Goal: Task Accomplishment & Management: Complete application form

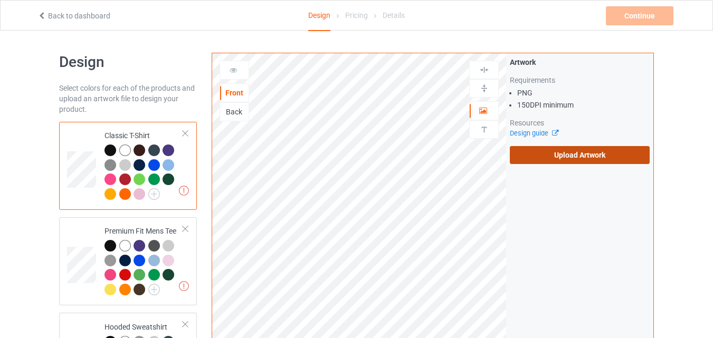
click at [565, 158] on label "Upload Artwork" at bounding box center [580, 155] width 140 height 18
click at [0, 0] on input "Upload Artwork" at bounding box center [0, 0] width 0 height 0
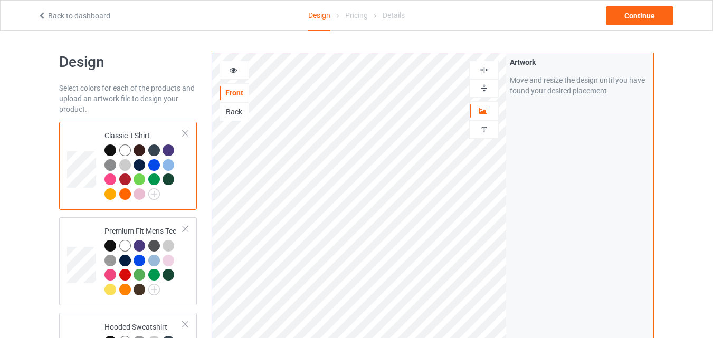
click at [232, 67] on icon at bounding box center [233, 68] width 9 height 7
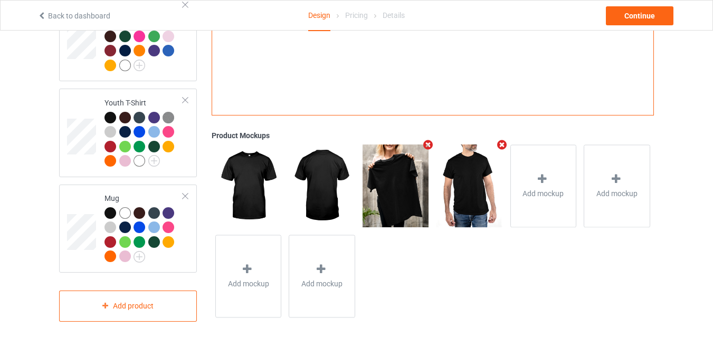
scroll to position [645, 0]
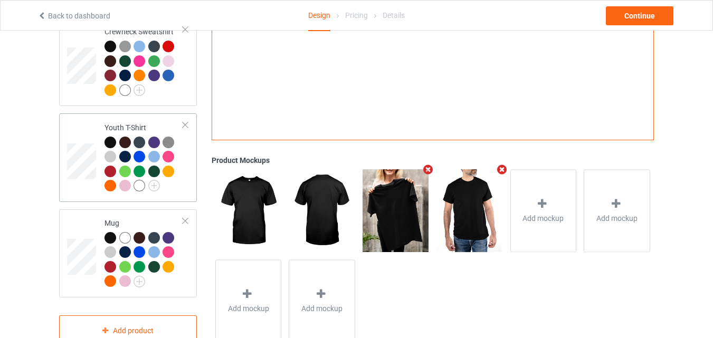
click at [132, 122] on div "Youth T-Shirt" at bounding box center [144, 156] width 79 height 69
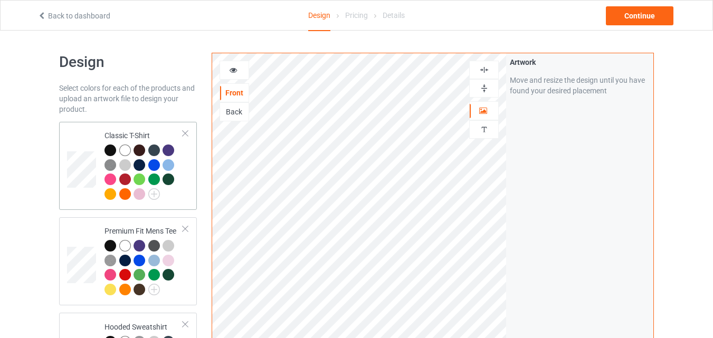
click at [139, 135] on div "Classic T-Shirt" at bounding box center [144, 164] width 79 height 69
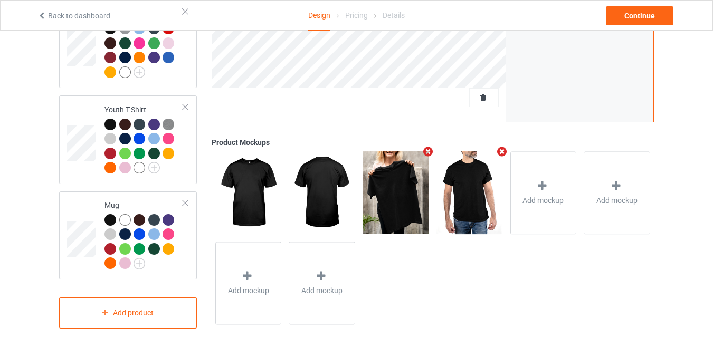
scroll to position [669, 0]
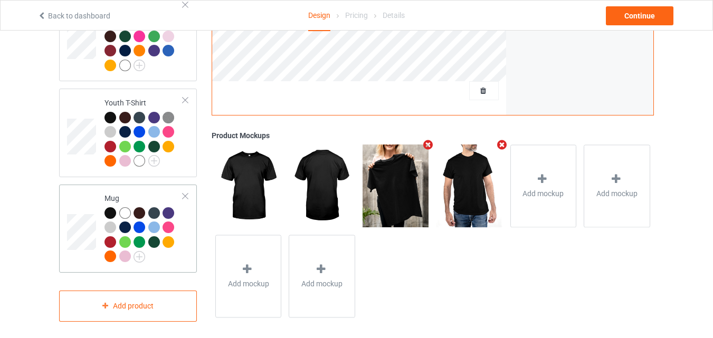
click at [187, 193] on div at bounding box center [185, 196] width 7 height 7
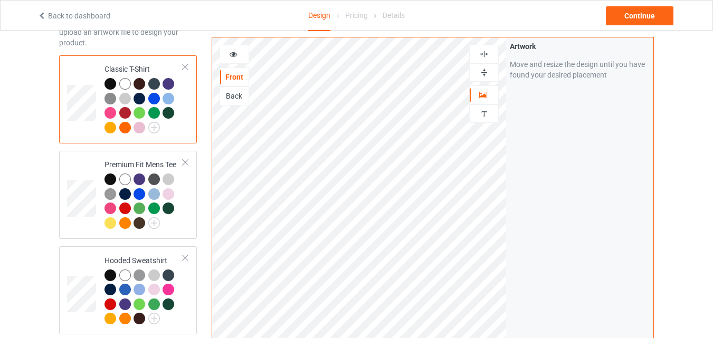
scroll to position [27, 0]
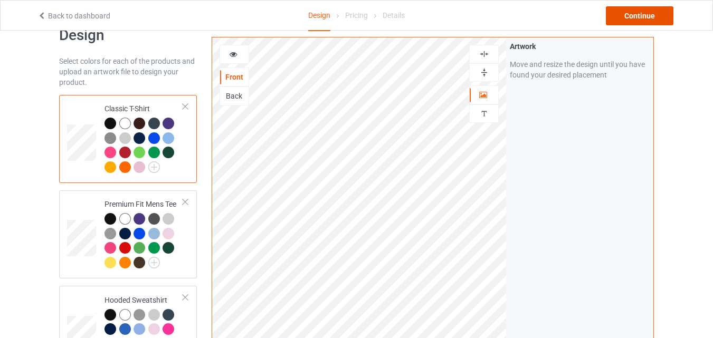
click at [656, 20] on div "Continue" at bounding box center [640, 15] width 68 height 19
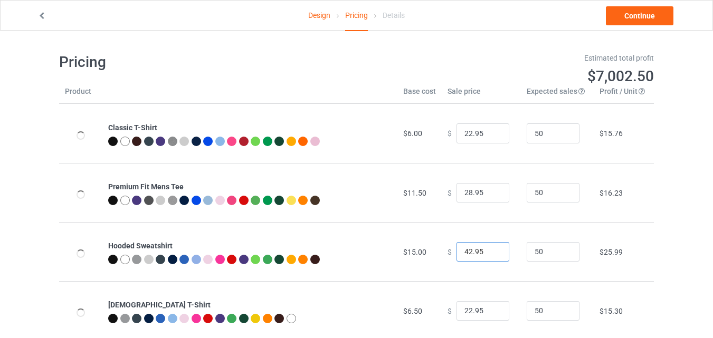
drag, startPoint x: 465, startPoint y: 251, endPoint x: 457, endPoint y: 251, distance: 7.4
click at [457, 251] on input "42.95" at bounding box center [483, 252] width 53 height 20
drag, startPoint x: 467, startPoint y: 251, endPoint x: 442, endPoint y: 251, distance: 24.3
click at [448, 251] on div "$ 42.95" at bounding box center [482, 252] width 68 height 20
type input "38.95"
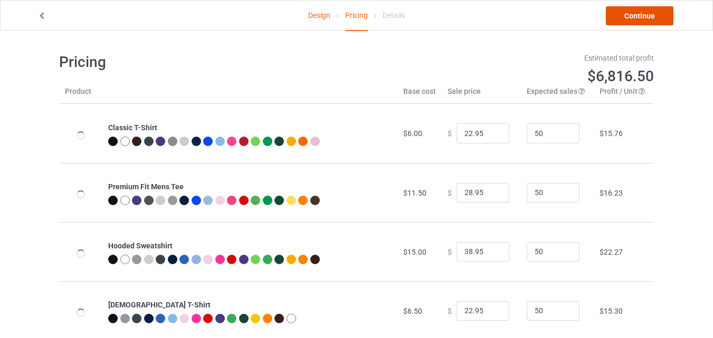
click at [623, 20] on link "Continue" at bounding box center [640, 15] width 68 height 19
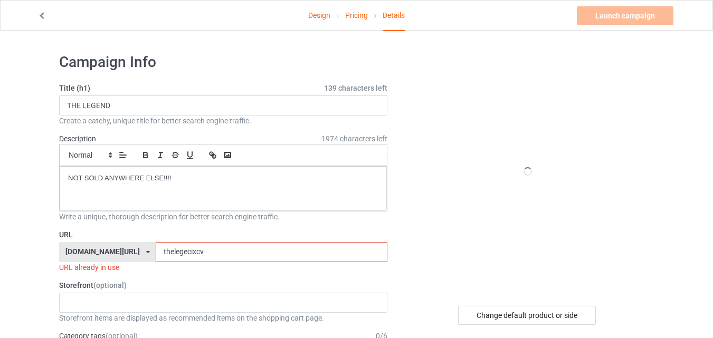
click at [183, 254] on input "thelegecixcv" at bounding box center [271, 252] width 231 height 20
click at [118, 101] on input "THE LEGEND" at bounding box center [223, 106] width 328 height 20
type input "T"
type input "BON VOYAGE"
click at [192, 258] on input "thelegecixcv" at bounding box center [271, 252] width 231 height 20
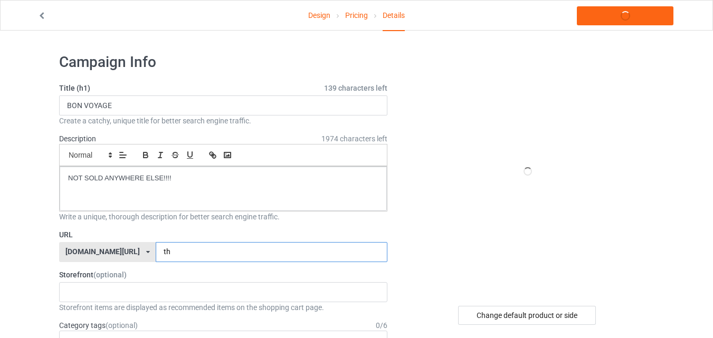
type input "t"
type input "bonvoyage5"
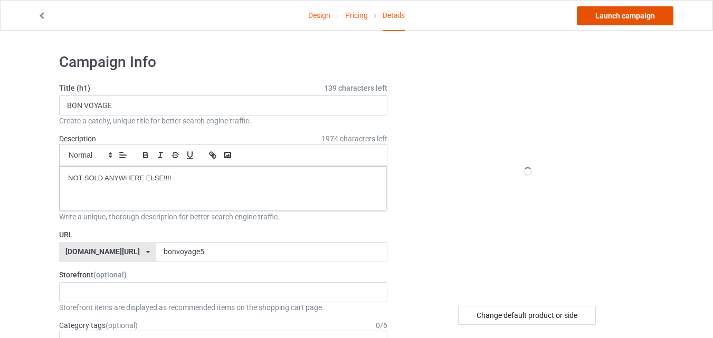
click at [626, 16] on link "Launch campaign" at bounding box center [625, 15] width 97 height 19
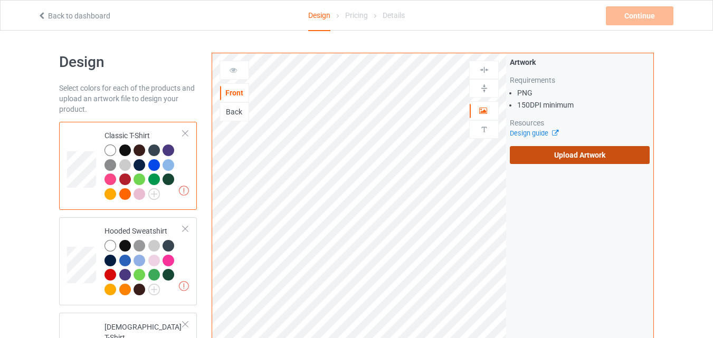
click at [541, 149] on label "Upload Artwork" at bounding box center [580, 155] width 140 height 18
click at [0, 0] on input "Upload Artwork" at bounding box center [0, 0] width 0 height 0
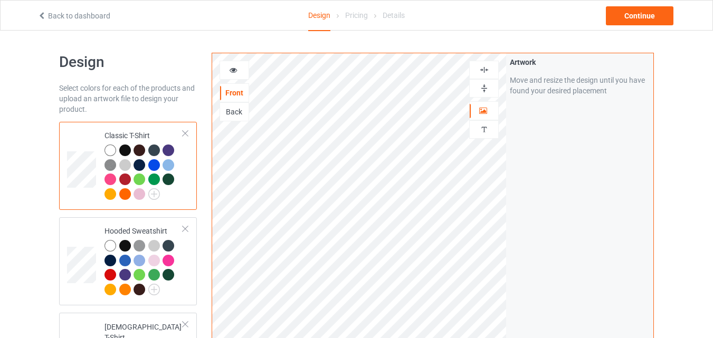
click at [229, 70] on icon at bounding box center [233, 68] width 9 height 7
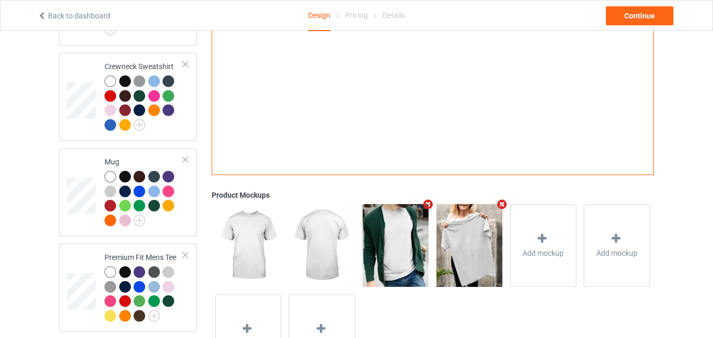
scroll to position [594, 0]
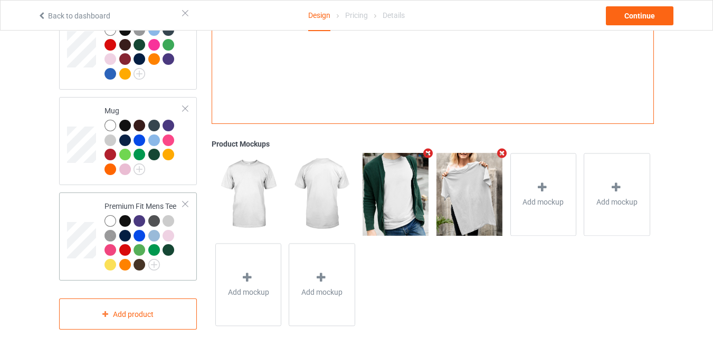
click at [188, 201] on div at bounding box center [185, 204] width 7 height 7
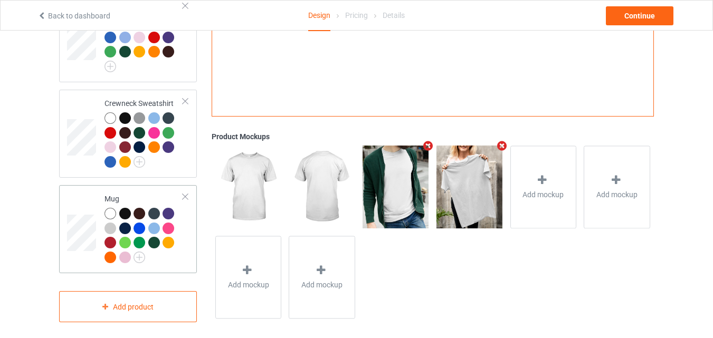
click at [188, 193] on div at bounding box center [185, 196] width 7 height 7
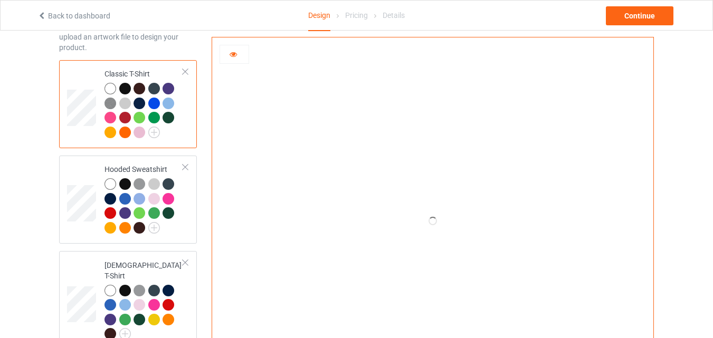
scroll to position [0, 0]
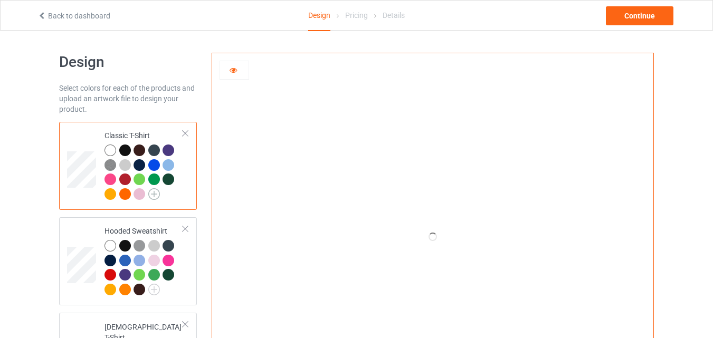
click at [155, 195] on img at bounding box center [154, 194] width 12 height 12
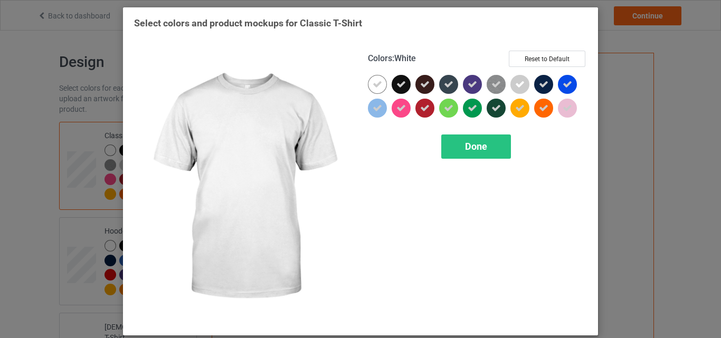
click at [373, 83] on icon at bounding box center [378, 85] width 10 height 10
click at [373, 83] on div at bounding box center [377, 84] width 19 height 19
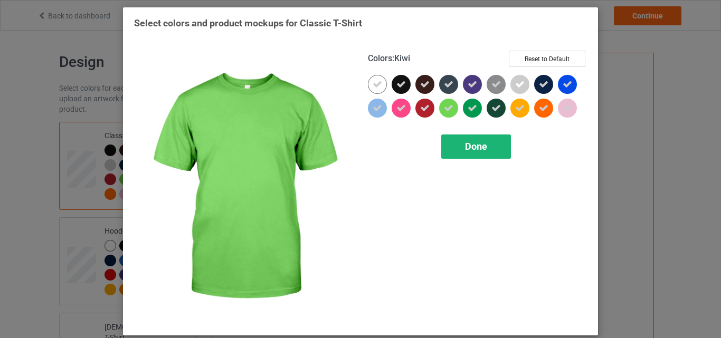
click at [473, 145] on span "Done" at bounding box center [476, 146] width 22 height 11
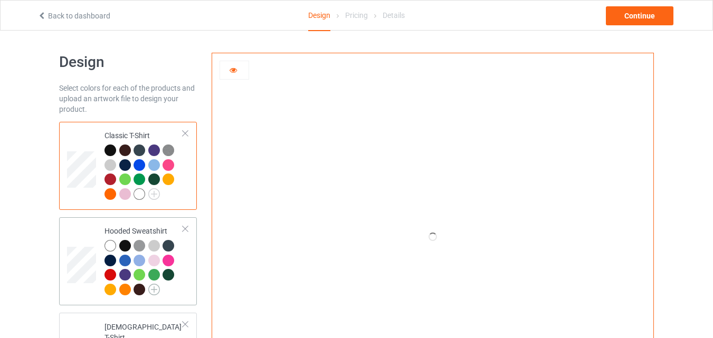
click at [154, 292] on img at bounding box center [154, 290] width 12 height 12
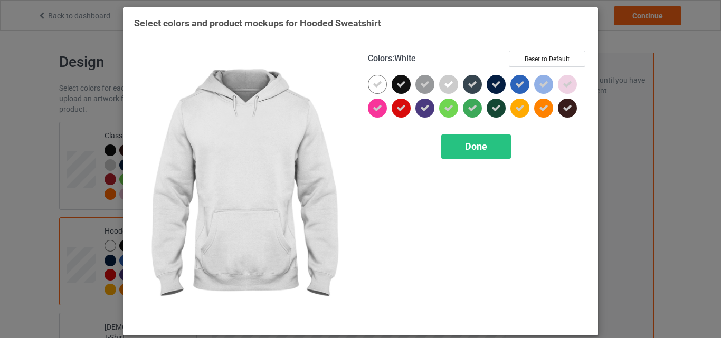
click at [377, 85] on icon at bounding box center [378, 85] width 10 height 10
click at [377, 85] on div at bounding box center [377, 84] width 19 height 19
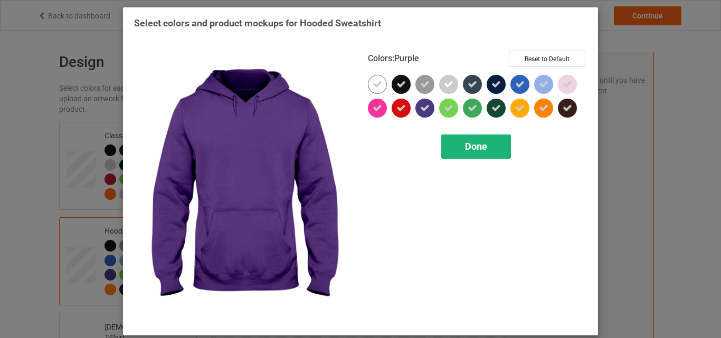
click at [456, 142] on div "Done" at bounding box center [476, 147] width 70 height 24
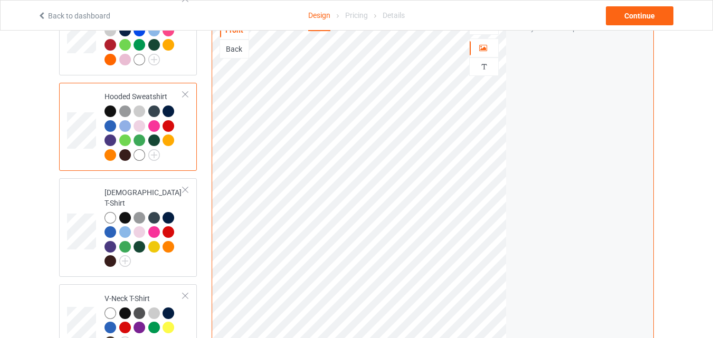
scroll to position [137, 0]
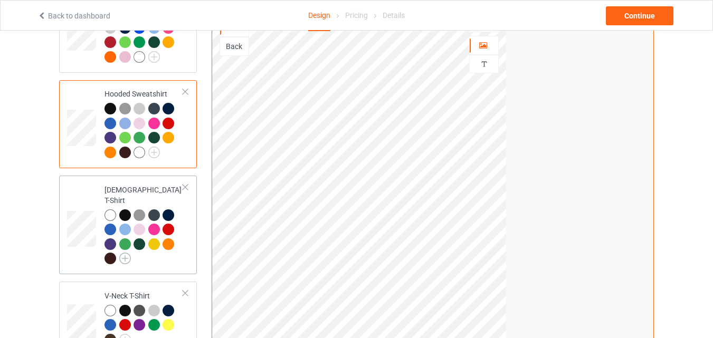
click at [126, 253] on img at bounding box center [125, 259] width 12 height 12
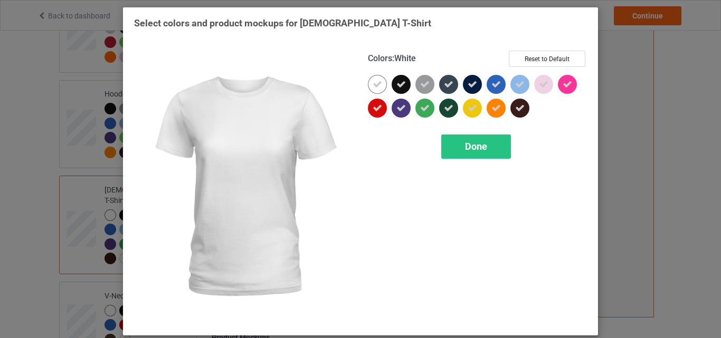
click at [373, 87] on icon at bounding box center [378, 85] width 10 height 10
click at [373, 87] on div at bounding box center [377, 84] width 19 height 19
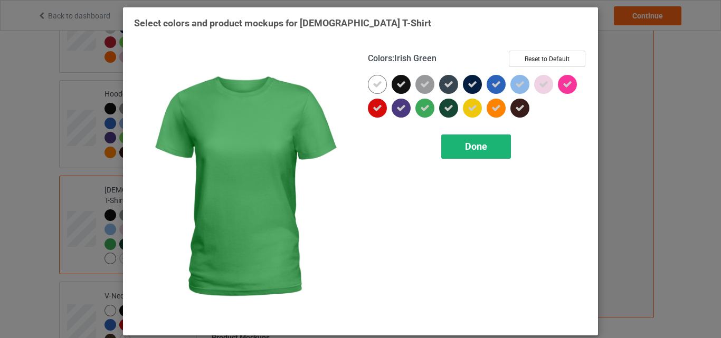
click at [466, 144] on span "Done" at bounding box center [476, 146] width 22 height 11
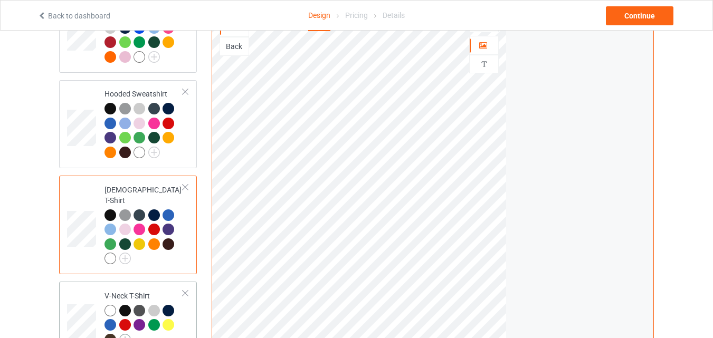
click at [127, 334] on img at bounding box center [125, 340] width 12 height 12
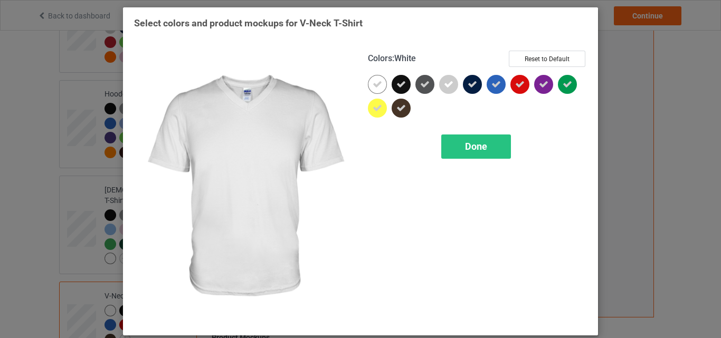
click at [377, 86] on icon at bounding box center [378, 85] width 10 height 10
click at [377, 86] on div at bounding box center [377, 84] width 19 height 19
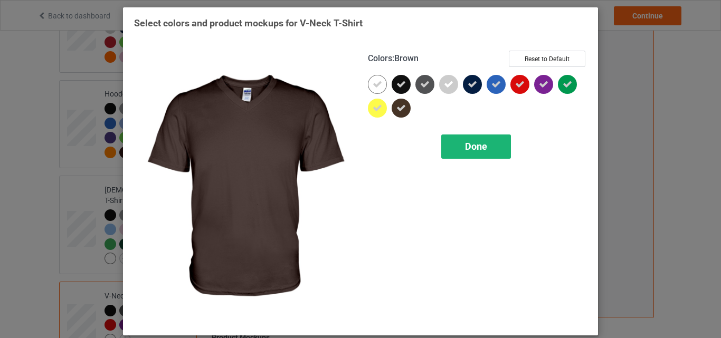
click at [472, 156] on div "Done" at bounding box center [476, 147] width 70 height 24
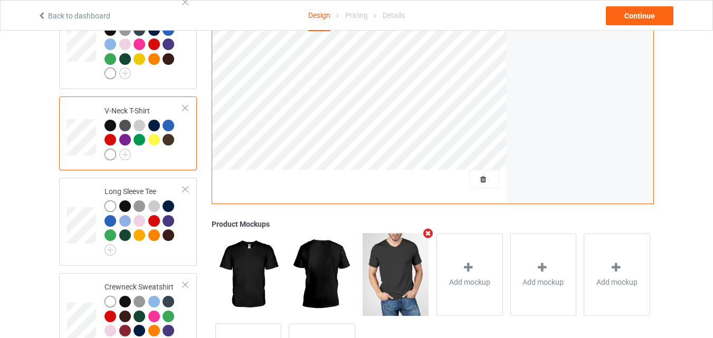
scroll to position [331, 0]
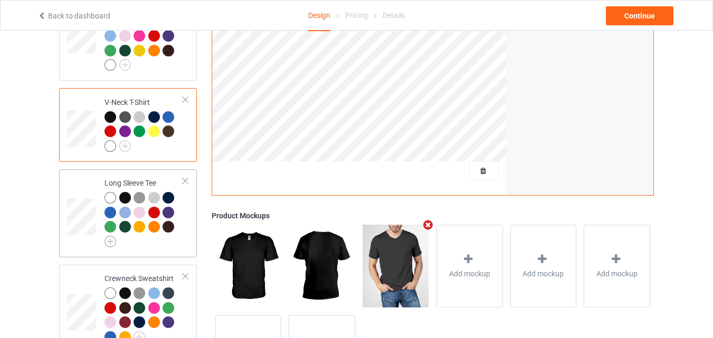
click at [112, 236] on img at bounding box center [111, 242] width 12 height 12
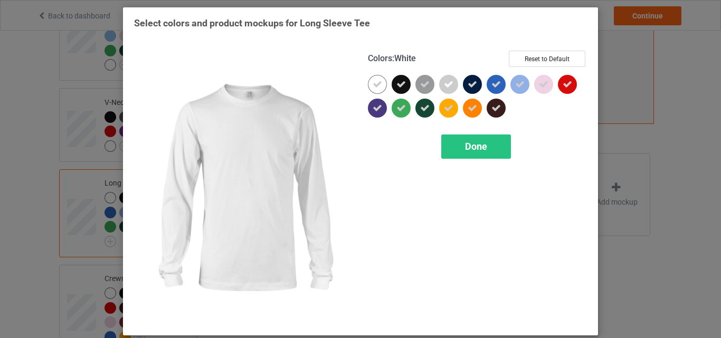
click at [375, 83] on icon at bounding box center [378, 85] width 10 height 10
click at [375, 83] on div at bounding box center [377, 84] width 19 height 19
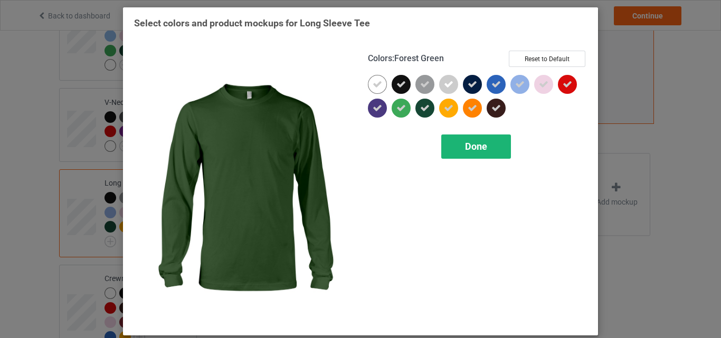
click at [470, 154] on div "Done" at bounding box center [476, 147] width 70 height 24
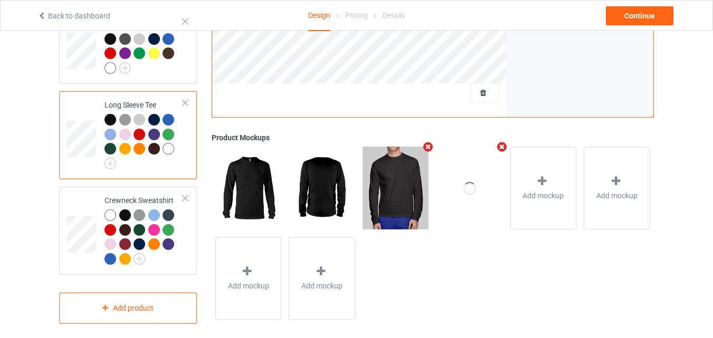
scroll to position [410, 0]
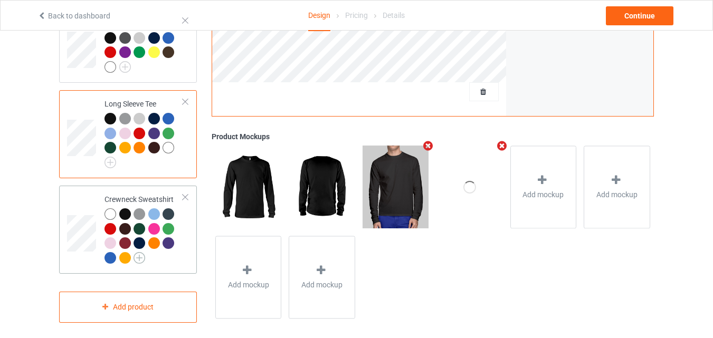
click at [139, 252] on img at bounding box center [140, 258] width 12 height 12
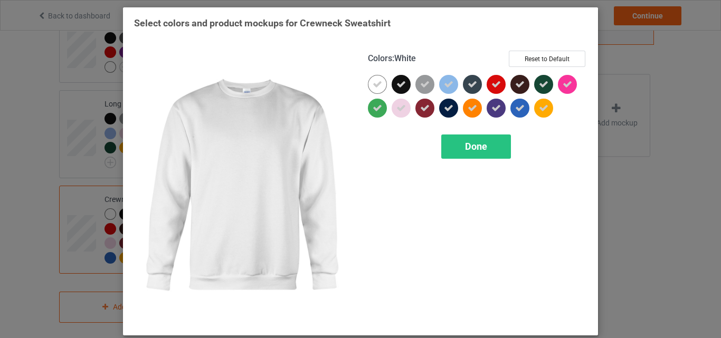
click at [368, 89] on div at bounding box center [377, 84] width 19 height 19
click at [372, 87] on div at bounding box center [377, 84] width 19 height 19
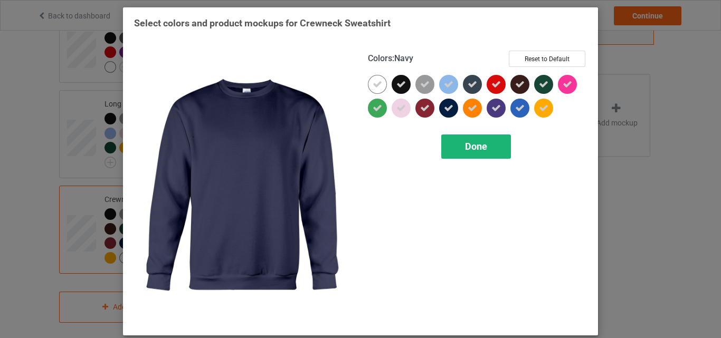
click at [462, 137] on div "Done" at bounding box center [476, 147] width 70 height 24
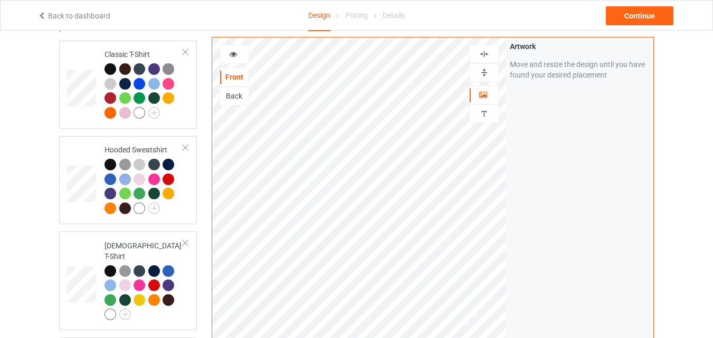
scroll to position [47, 0]
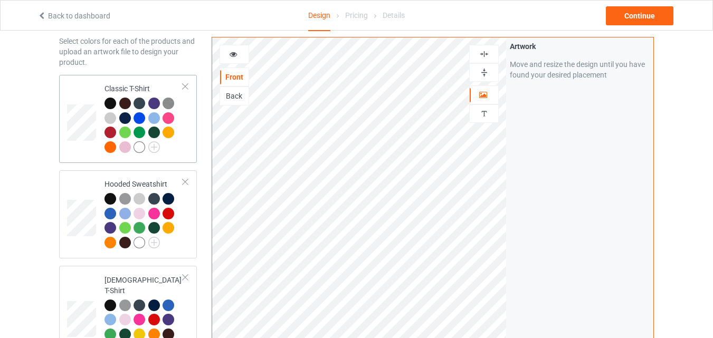
click at [143, 85] on div "Classic T-Shirt" at bounding box center [144, 117] width 79 height 69
click at [630, 16] on div "Continue" at bounding box center [640, 15] width 68 height 19
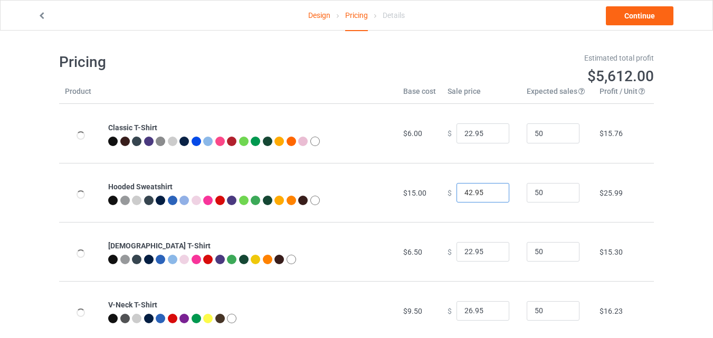
drag, startPoint x: 464, startPoint y: 193, endPoint x: 452, endPoint y: 191, distance: 12.2
click at [457, 191] on input "42.95" at bounding box center [483, 193] width 53 height 20
drag, startPoint x: 466, startPoint y: 191, endPoint x: 455, endPoint y: 192, distance: 11.1
click at [457, 192] on input "42.95" at bounding box center [483, 193] width 53 height 20
type input "38.95"
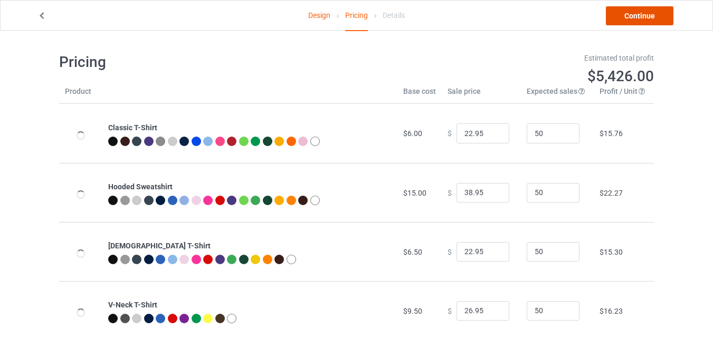
click at [654, 17] on link "Continue" at bounding box center [640, 15] width 68 height 19
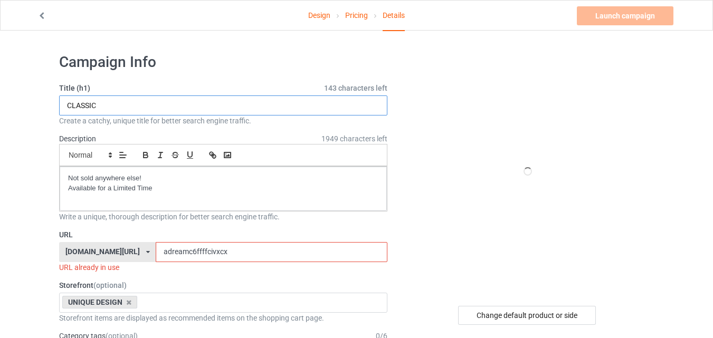
click at [188, 105] on input "CLASSIC" at bounding box center [223, 106] width 328 height 20
type input "C"
type input "BON VOYAGE"
click at [214, 252] on input "adreamc6ffffcivxcx" at bounding box center [271, 252] width 231 height 20
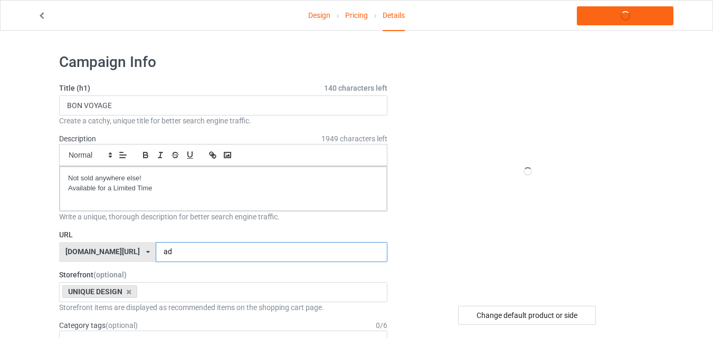
type input "a"
type input "bonvoyage5a"
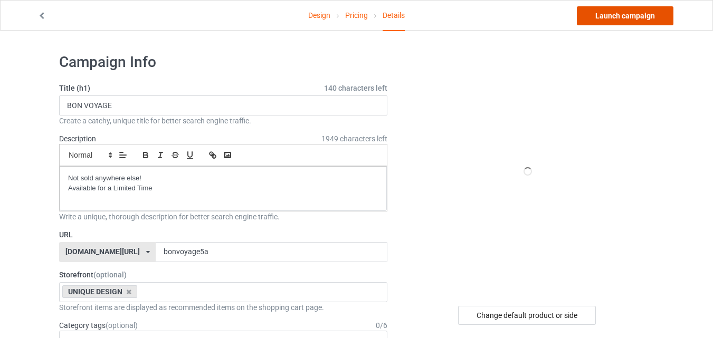
click at [635, 22] on link "Launch campaign" at bounding box center [625, 15] width 97 height 19
